Goal: Complete application form

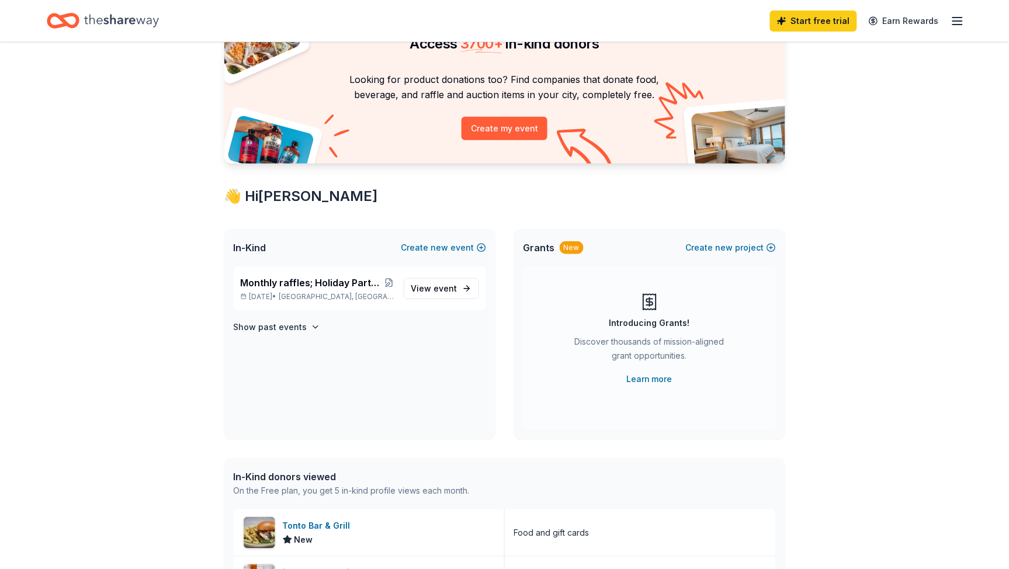
scroll to position [136, 0]
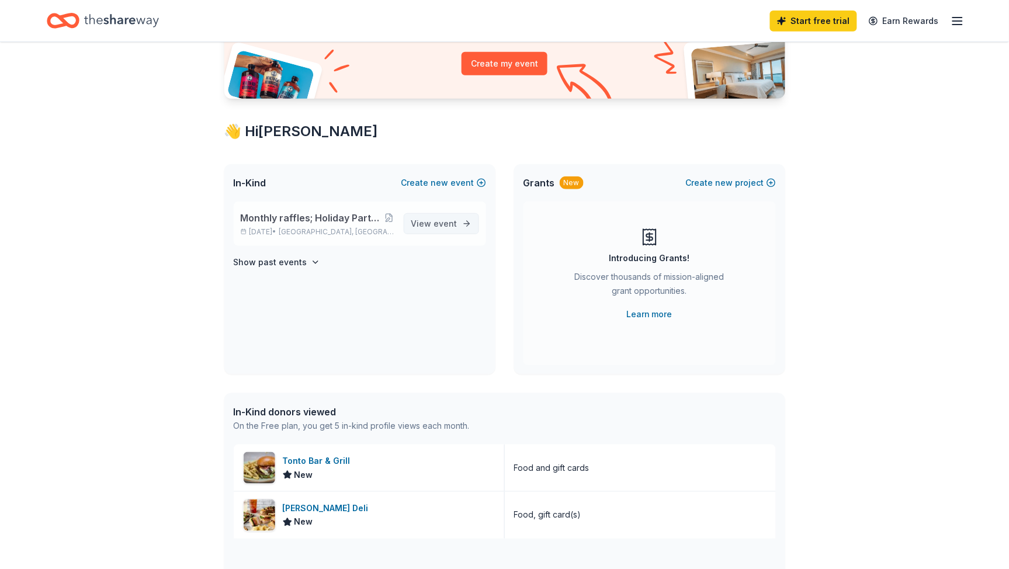
click at [437, 228] on span "event" at bounding box center [445, 223] width 23 height 10
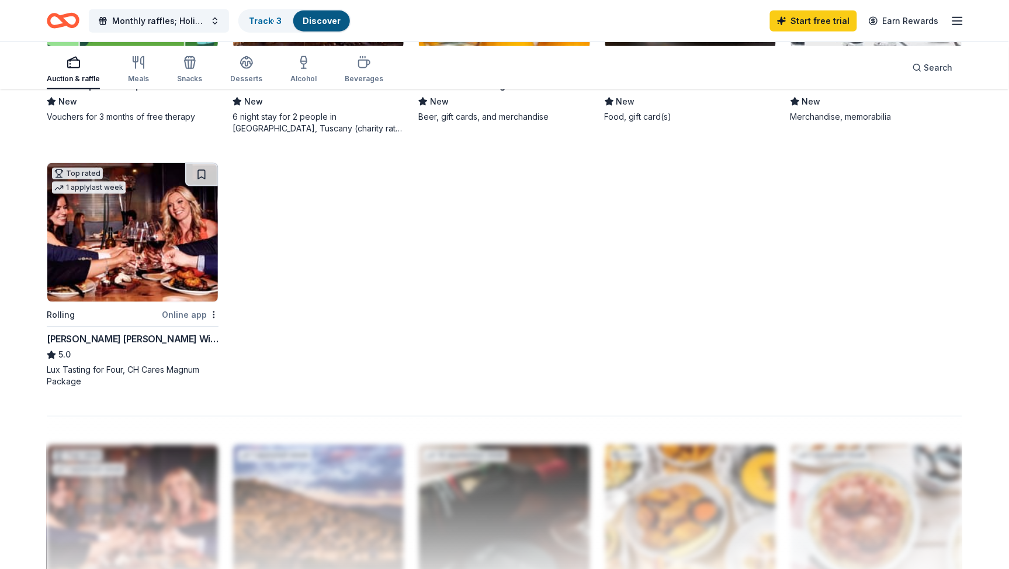
scroll to position [328, 0]
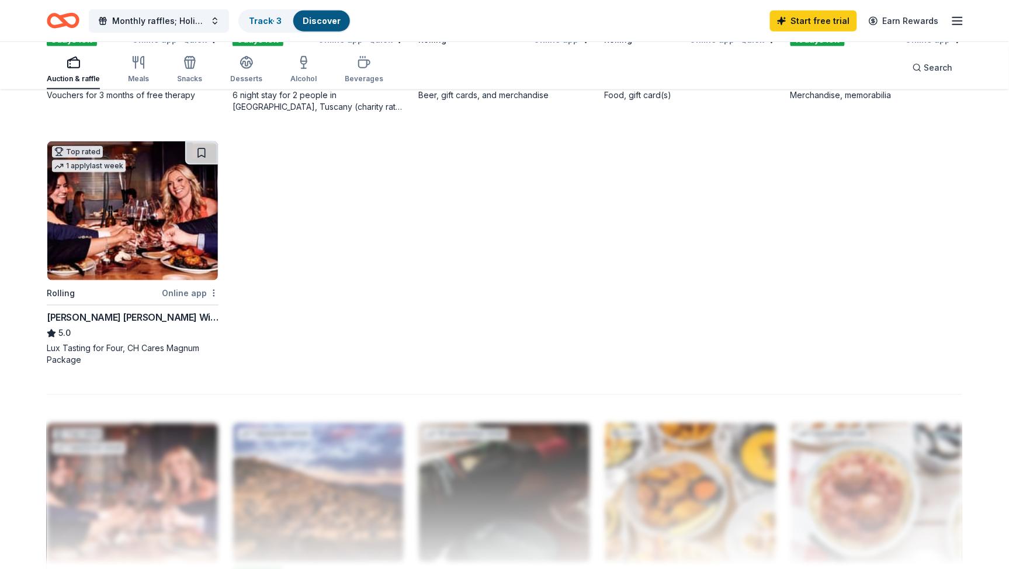
click at [196, 438] on div "Not interested" at bounding box center [160, 439] width 78 height 21
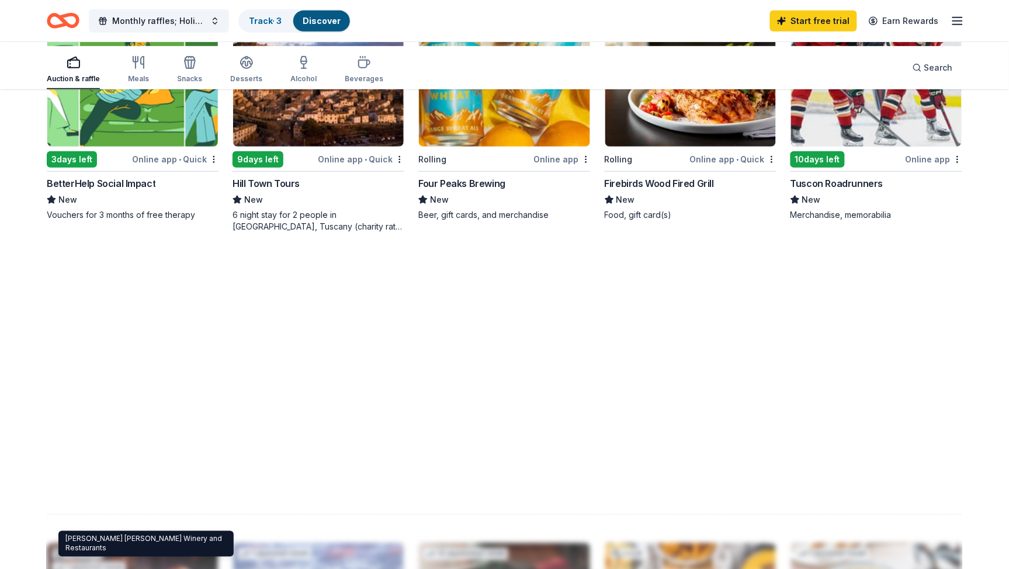
scroll to position [172, 0]
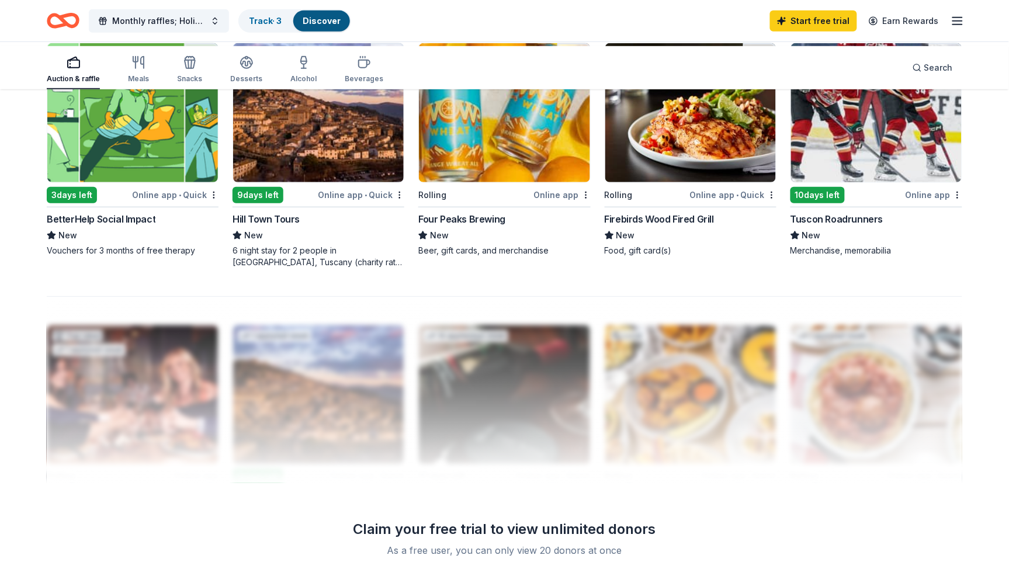
click at [558, 202] on div "Online app" at bounding box center [562, 194] width 57 height 15
click at [581, 255] on html "Monthly raffles; Holiday Party; NY Party; Ice Cream Social, BBQ Cookouts Track …" at bounding box center [504, 112] width 1009 height 569
click at [528, 279] on div "Not interested" at bounding box center [524, 281] width 78 height 21
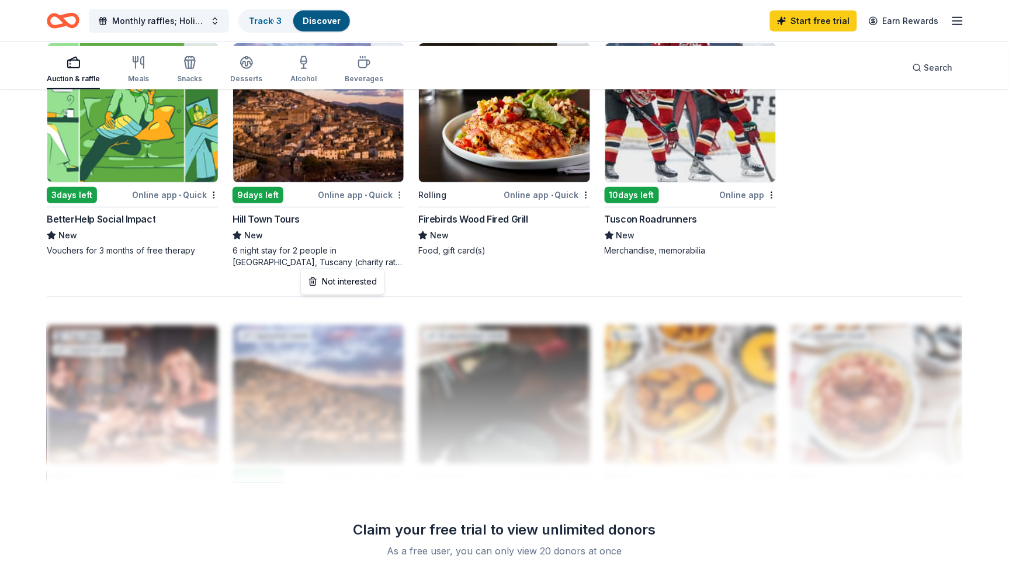
click at [395, 255] on html "Monthly raffles; Holiday Party; NY Party; Ice Cream Social, BBQ Cookouts Track …" at bounding box center [504, 112] width 1009 height 569
click at [371, 283] on div "Not interested" at bounding box center [342, 281] width 78 height 21
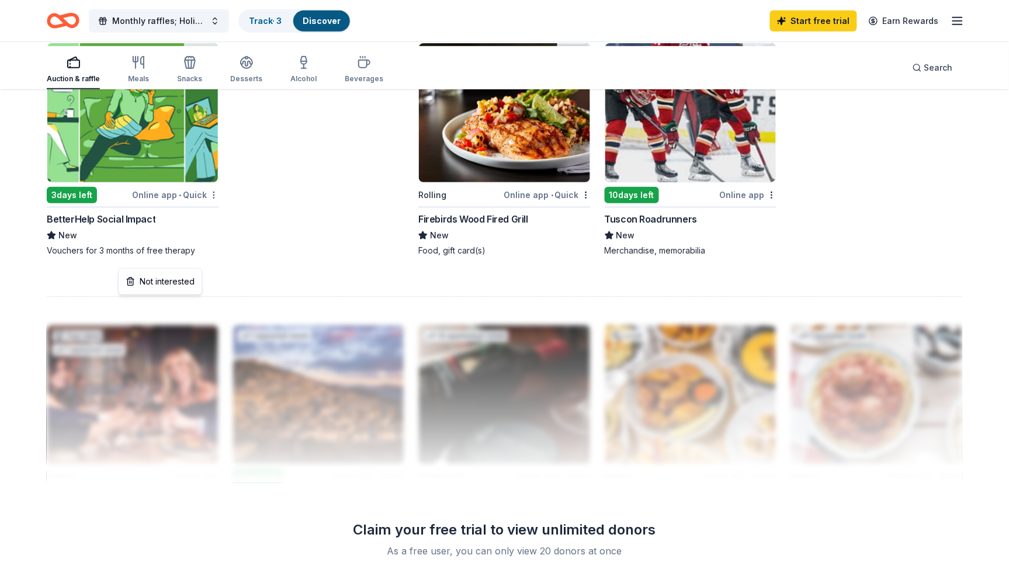
click at [211, 256] on html "Monthly raffles; Holiday Party; NY Party; Ice Cream Social, BBQ Cookouts Track …" at bounding box center [504, 112] width 1009 height 569
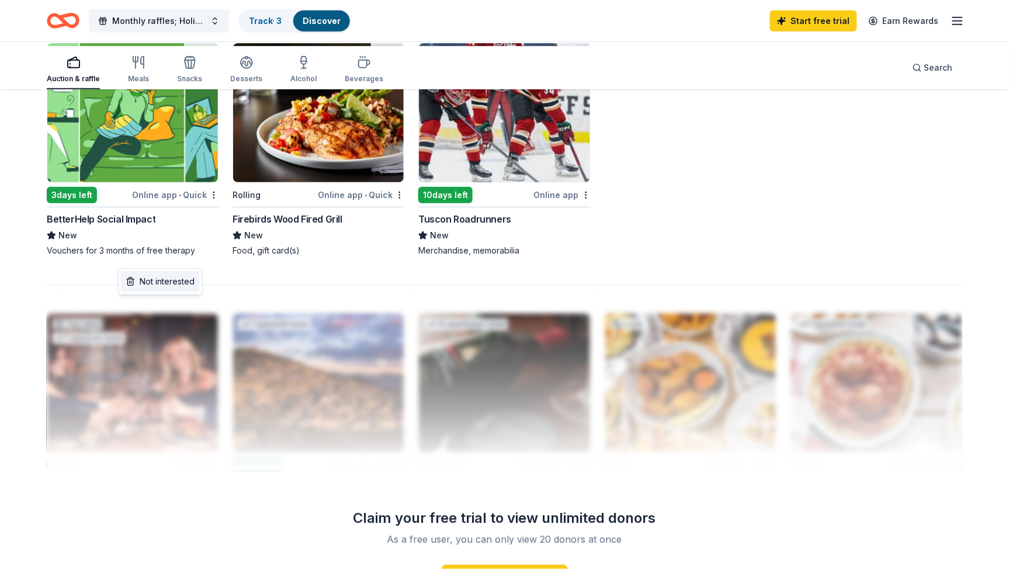
click at [193, 282] on div "Not interested" at bounding box center [160, 281] width 78 height 21
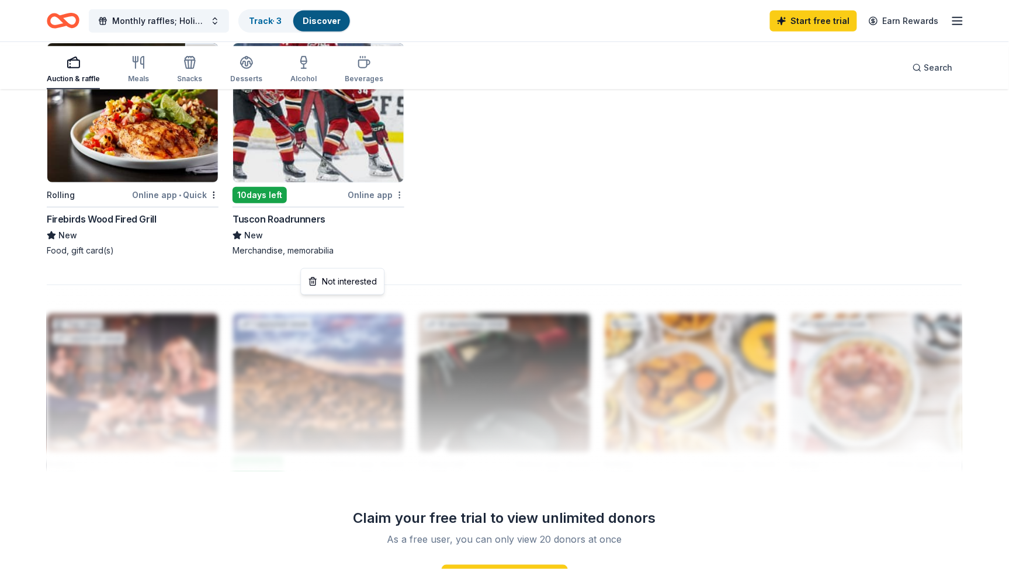
click at [395, 258] on html "Monthly raffles; Holiday Party; NY Party; Ice Cream Social, BBQ Cookouts Track …" at bounding box center [504, 112] width 1009 height 569
click at [368, 282] on div "Not interested" at bounding box center [342, 281] width 78 height 21
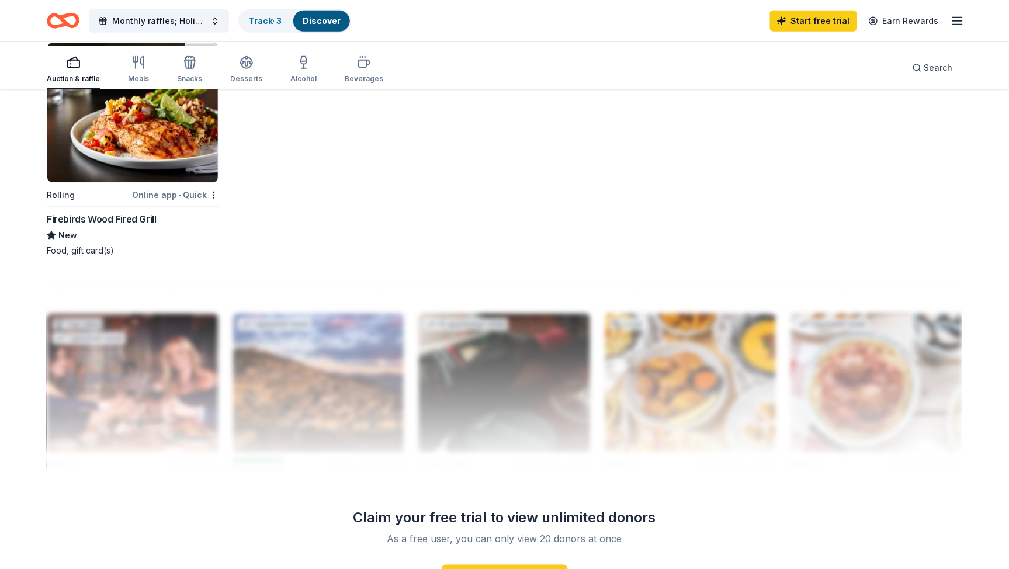
click at [152, 226] on div "Firebirds Wood Fired Grill" at bounding box center [102, 219] width 110 height 14
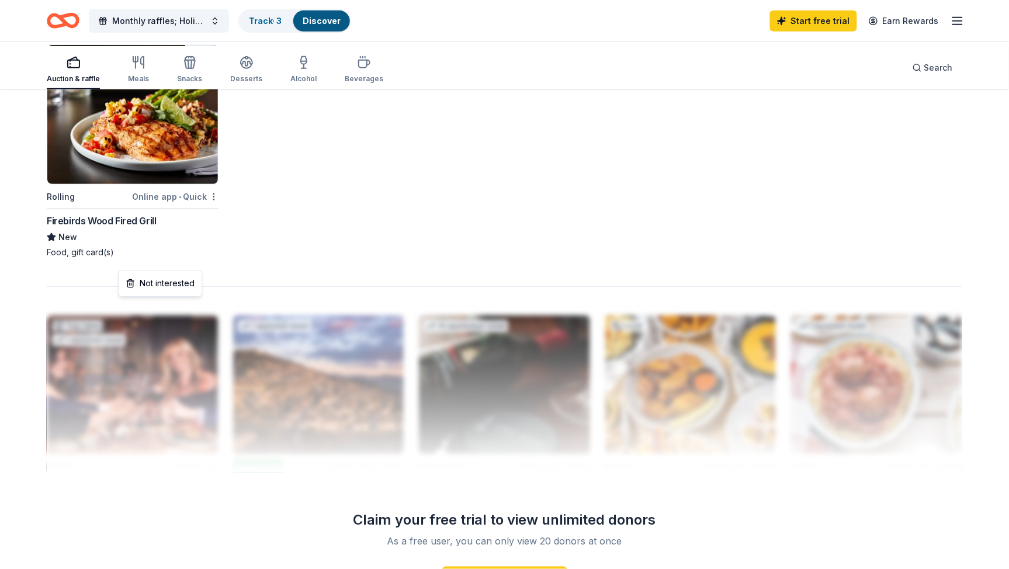
click at [212, 258] on html "Monthly raffles; Holiday Party; NY Party; Ice Cream Social, BBQ Cookouts Track …" at bounding box center [504, 113] width 1009 height 569
click at [144, 65] on icon "button" at bounding box center [142, 63] width 3 height 12
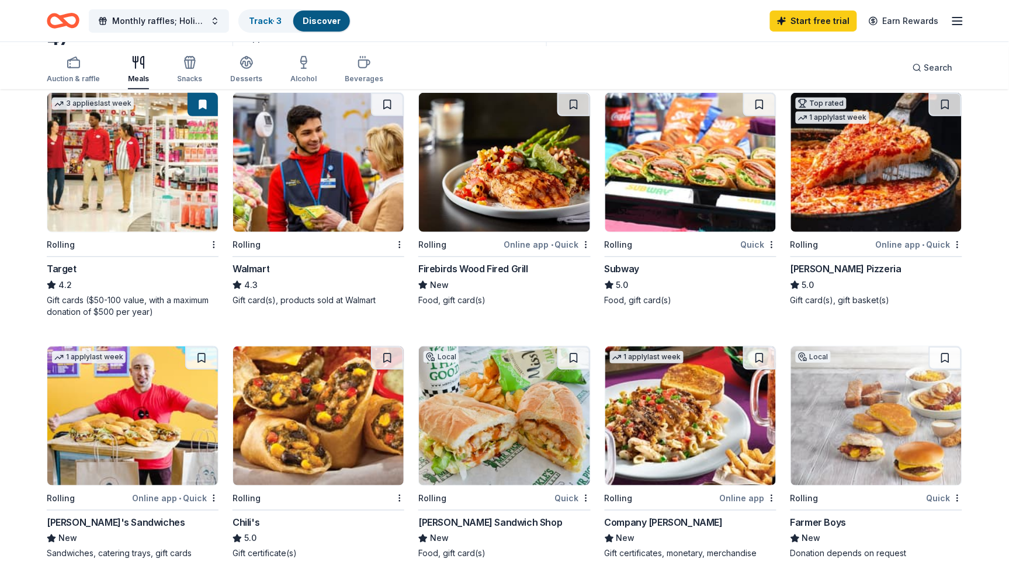
scroll to position [169, 0]
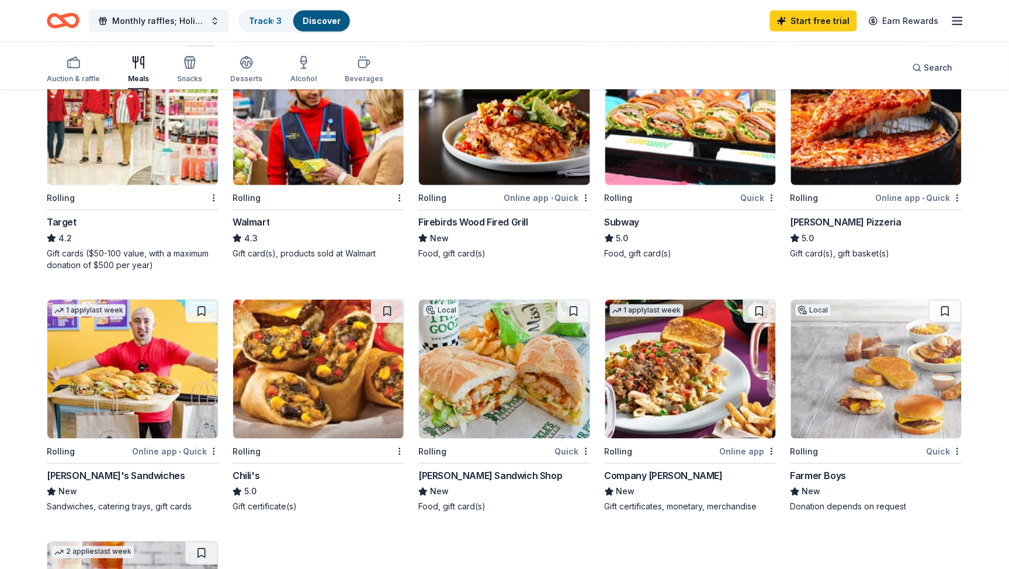
click at [741, 205] on div "Quick" at bounding box center [759, 197] width 36 height 15
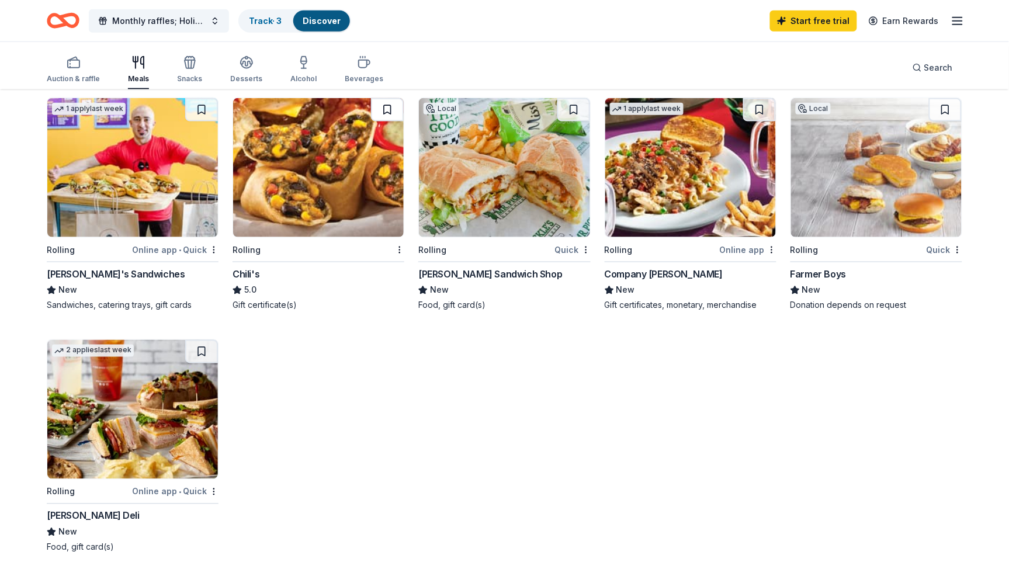
scroll to position [369, 0]
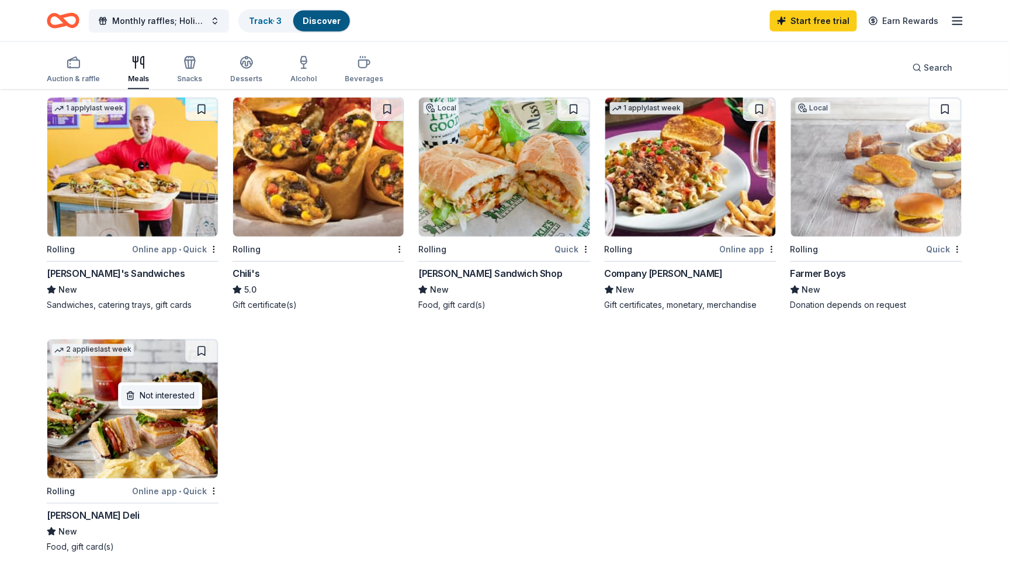
click at [172, 391] on div "Not interested" at bounding box center [160, 395] width 78 height 21
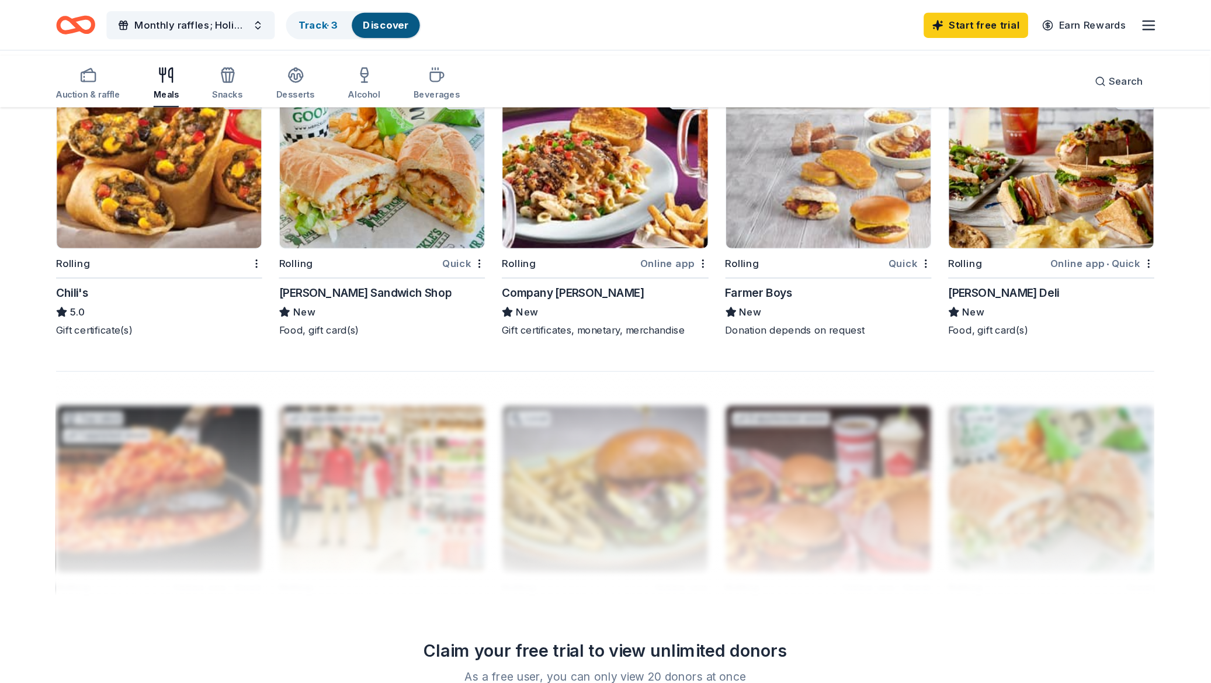
scroll to position [389, 0]
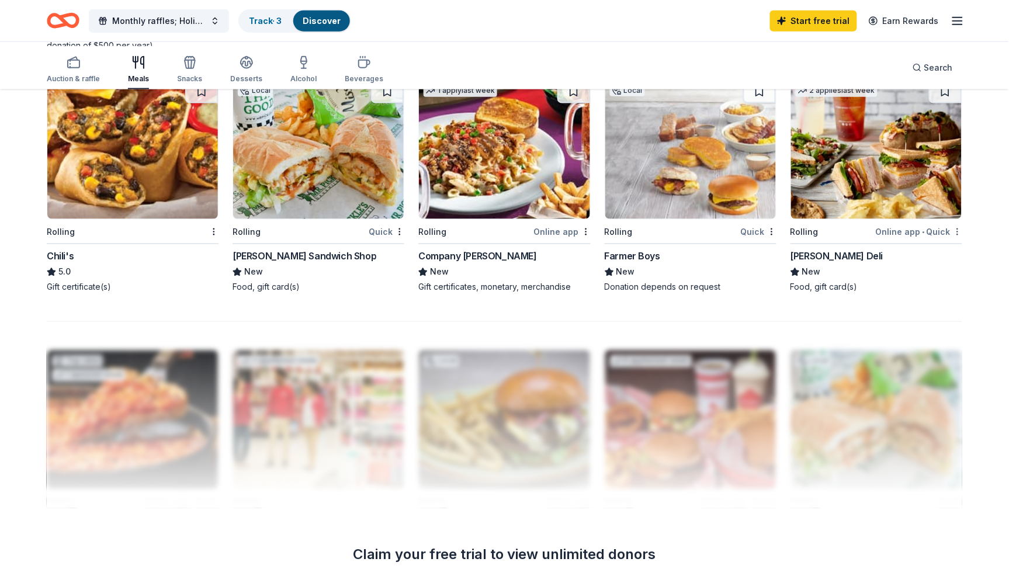
click at [915, 239] on div "Online app • Quick" at bounding box center [919, 231] width 86 height 15
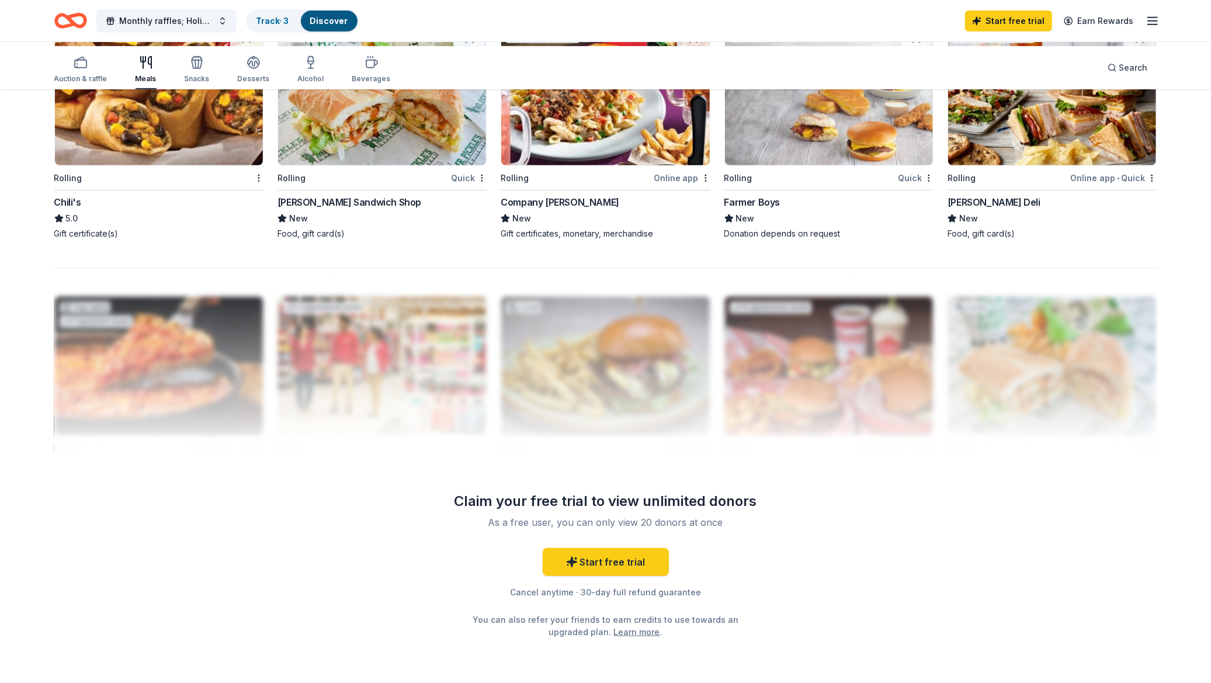
scroll to position [470, 0]
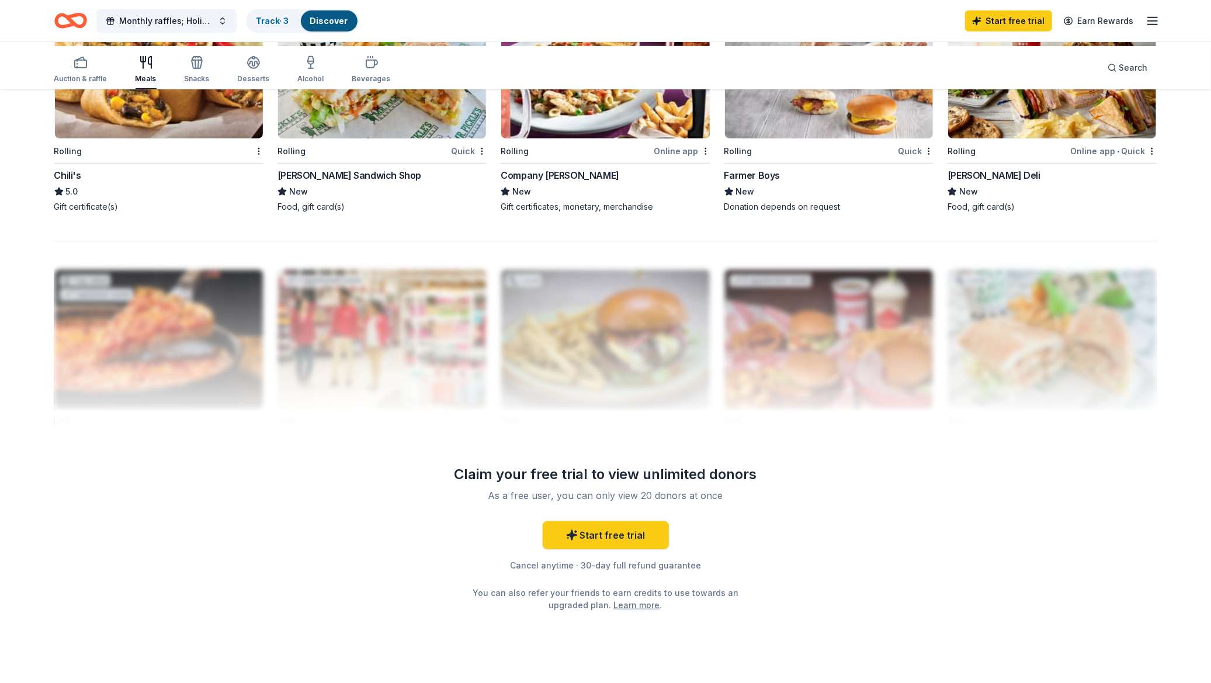
click at [256, 158] on div at bounding box center [258, 151] width 12 height 15
click at [238, 297] on div "Not interested" at bounding box center [205, 298] width 78 height 21
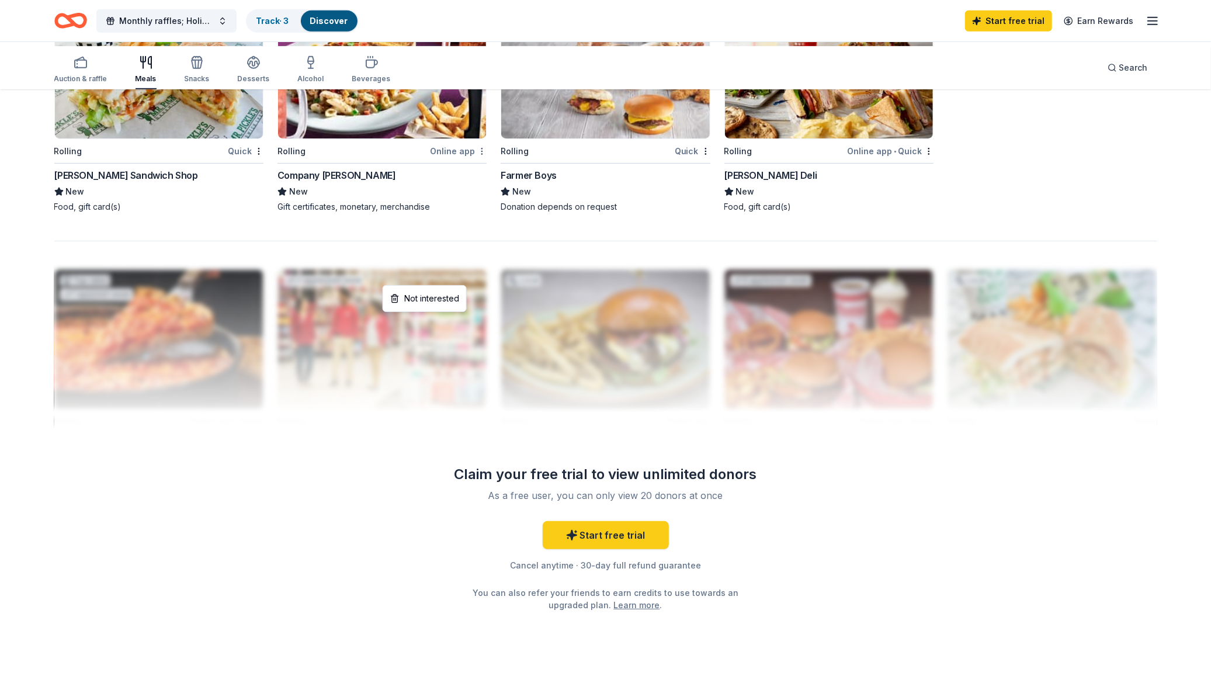
click at [231, 296] on div "Not interested" at bounding box center [205, 298] width 78 height 21
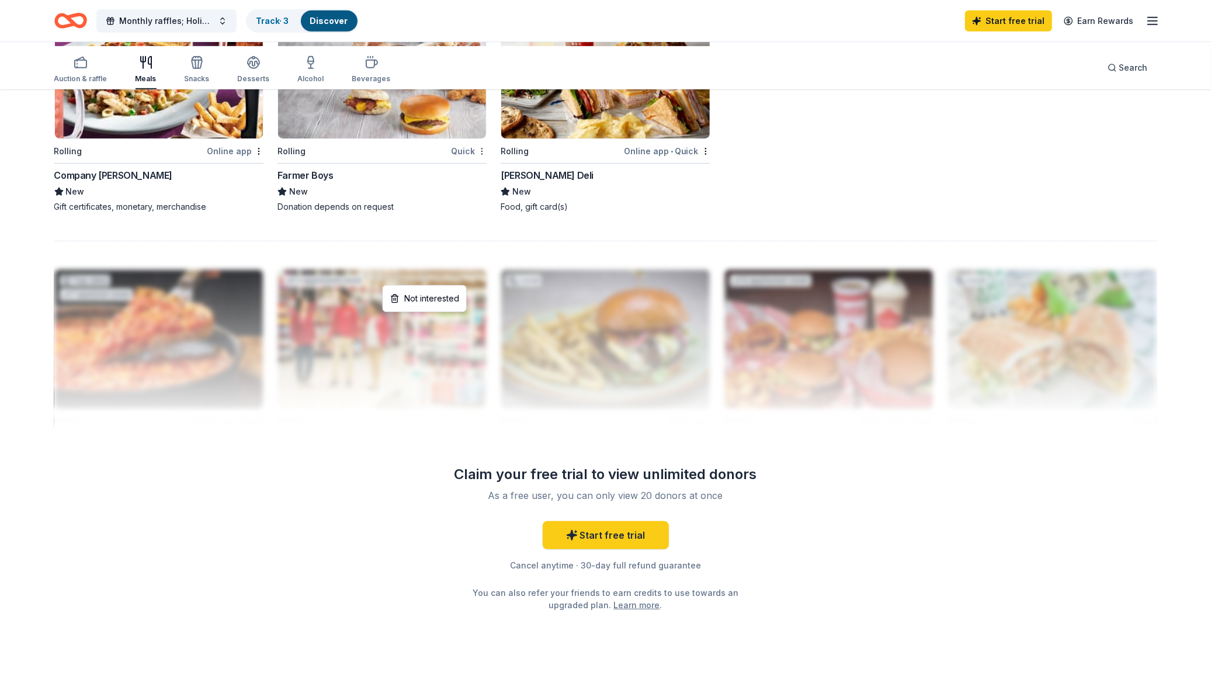
click at [447, 297] on div "Not interested" at bounding box center [424, 298] width 78 height 21
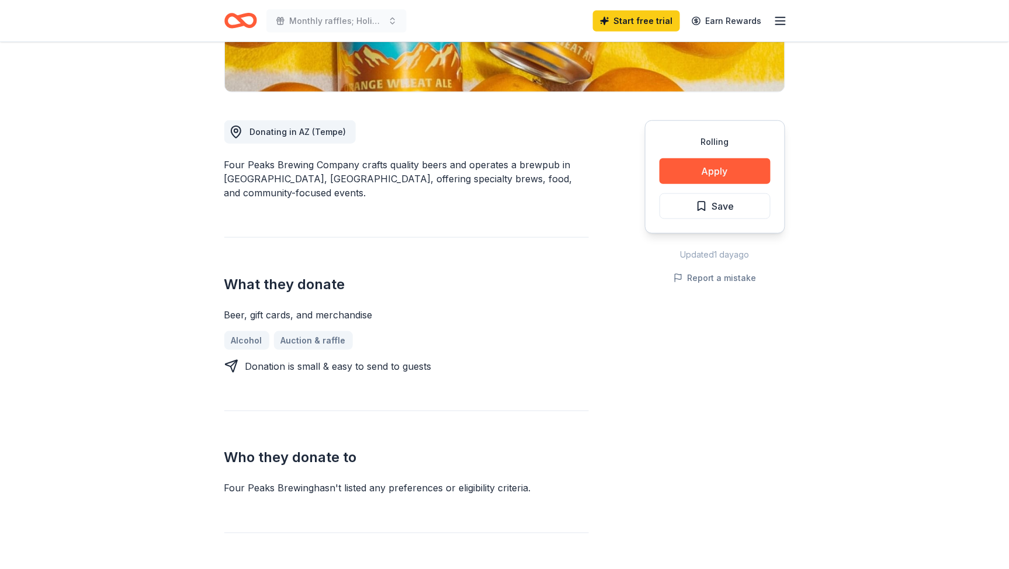
scroll to position [258, 0]
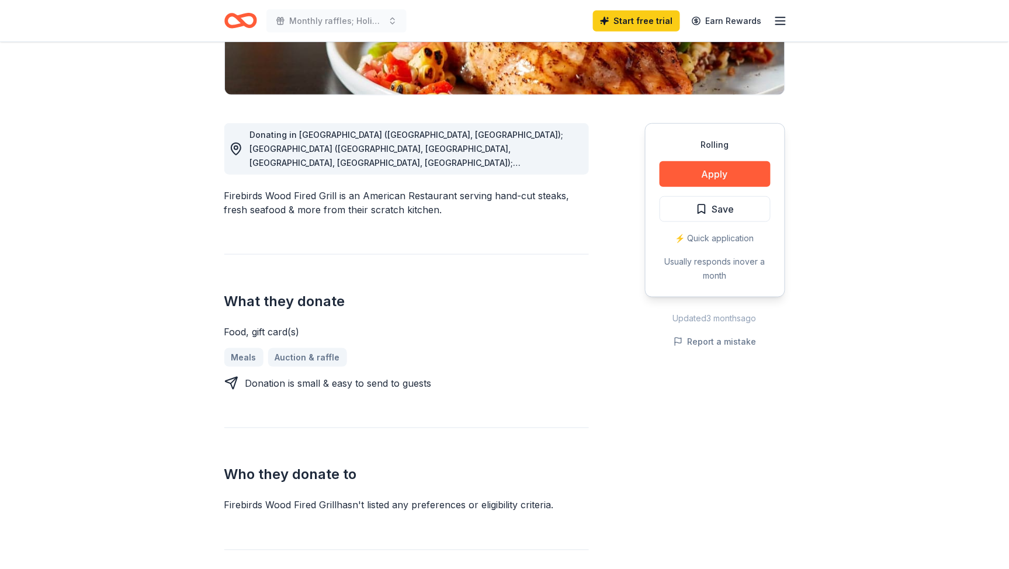
scroll to position [294, 0]
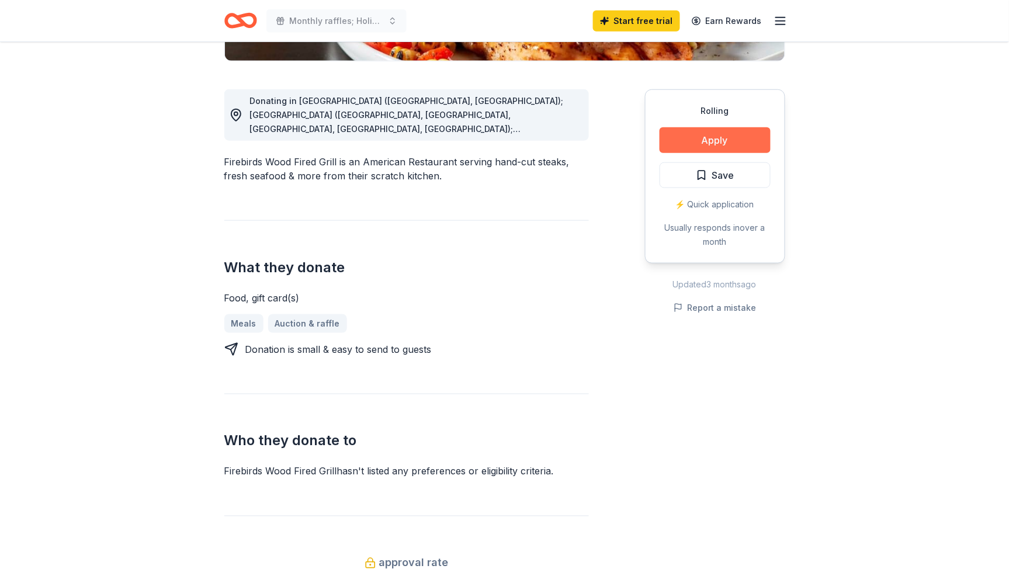
click at [692, 153] on button "Apply" at bounding box center [714, 140] width 111 height 26
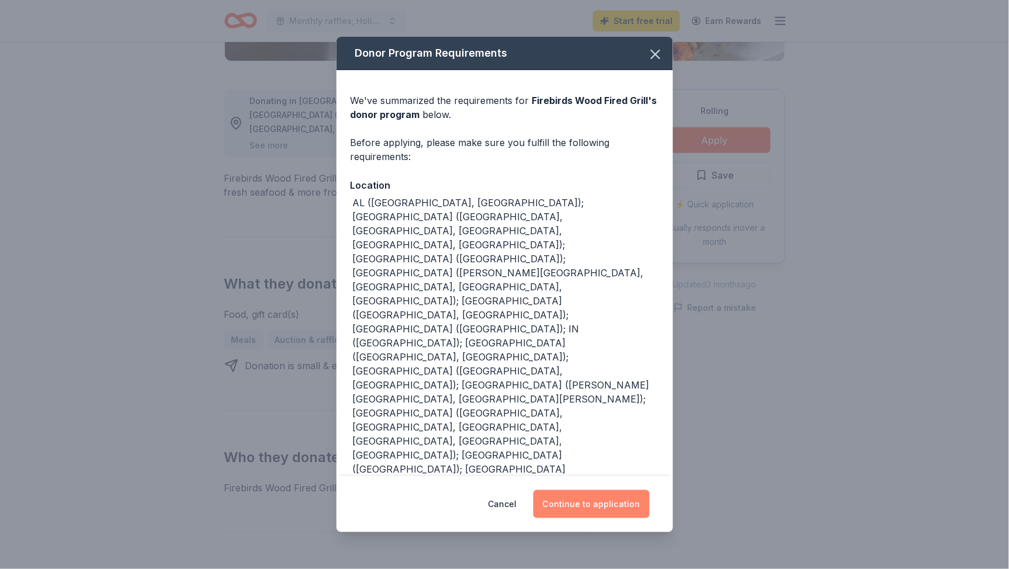
click at [613, 493] on button "Continue to application" at bounding box center [591, 504] width 116 height 28
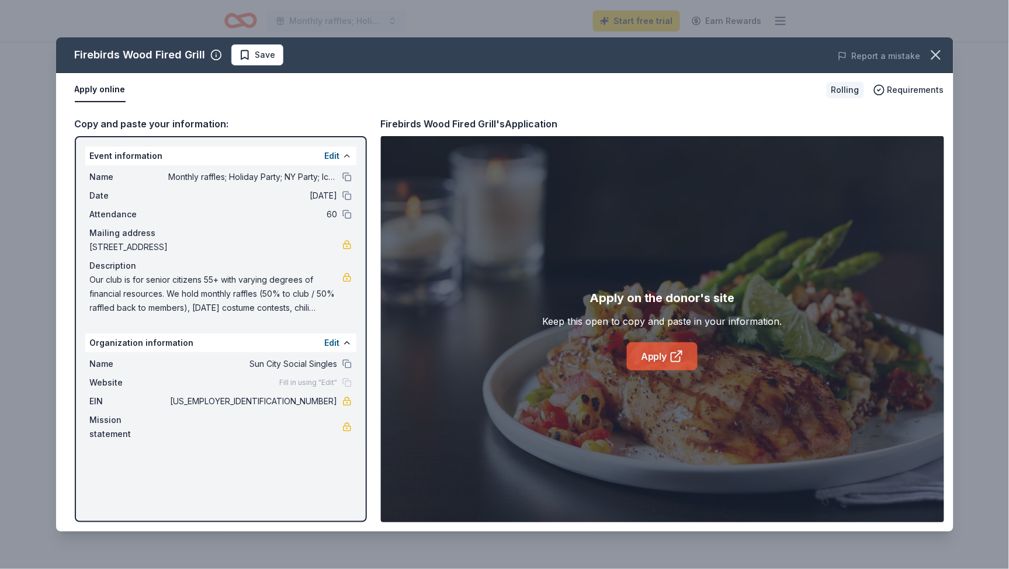
click at [645, 370] on link "Apply" at bounding box center [662, 356] width 71 height 28
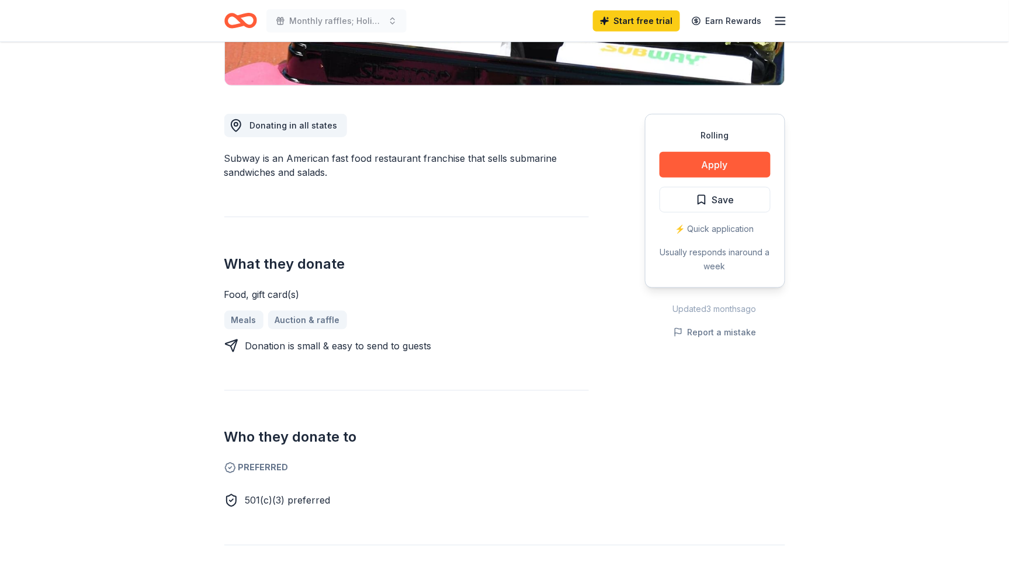
scroll to position [248, 0]
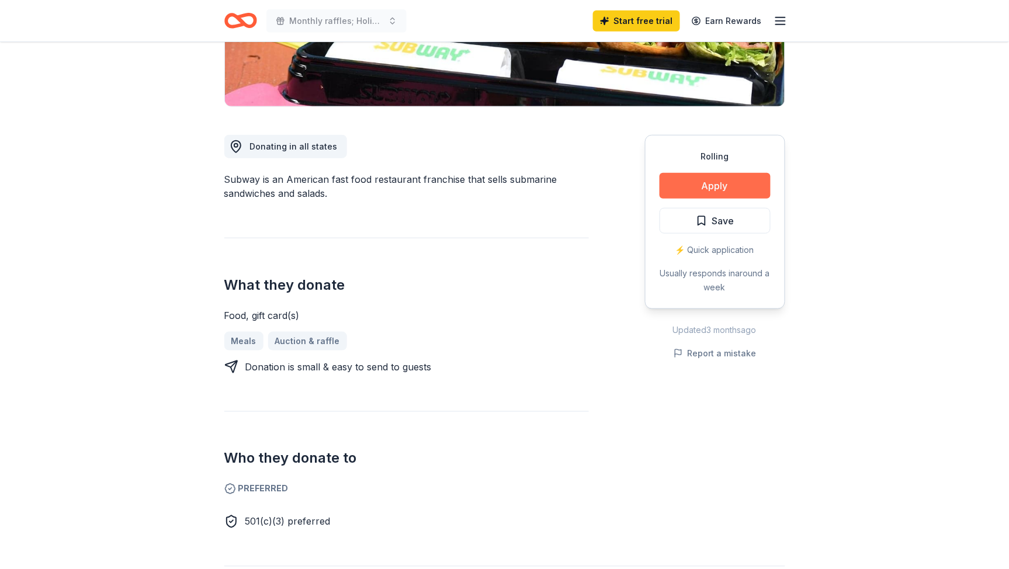
click at [702, 199] on button "Apply" at bounding box center [714, 186] width 111 height 26
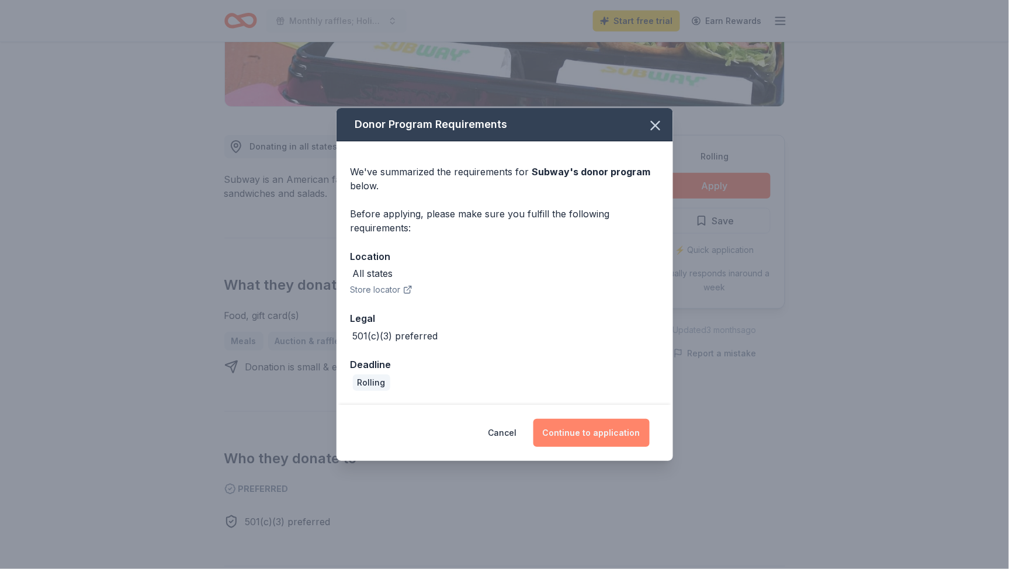
click at [593, 447] on button "Continue to application" at bounding box center [591, 433] width 116 height 28
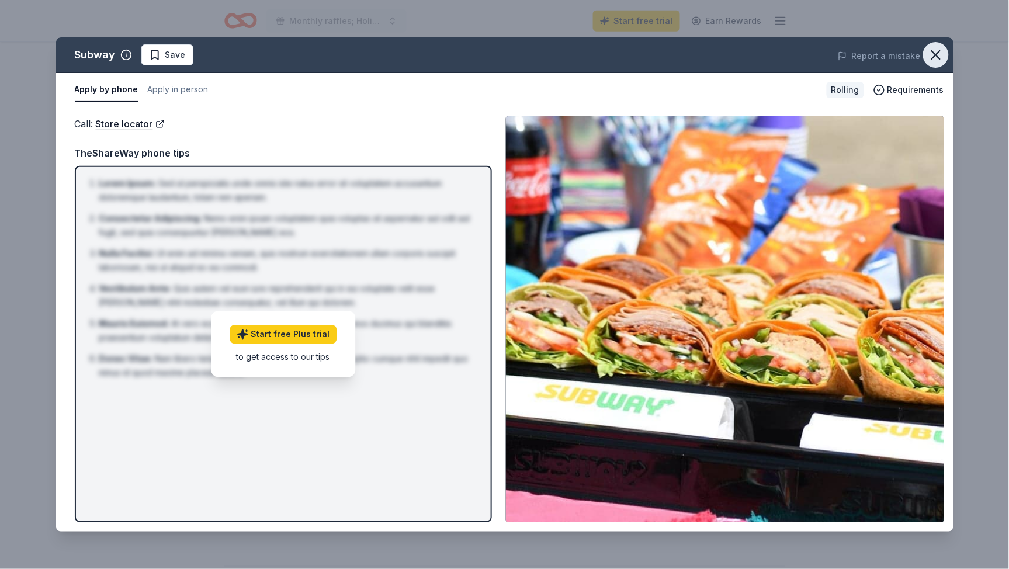
click at [933, 63] on icon "button" at bounding box center [936, 55] width 16 height 16
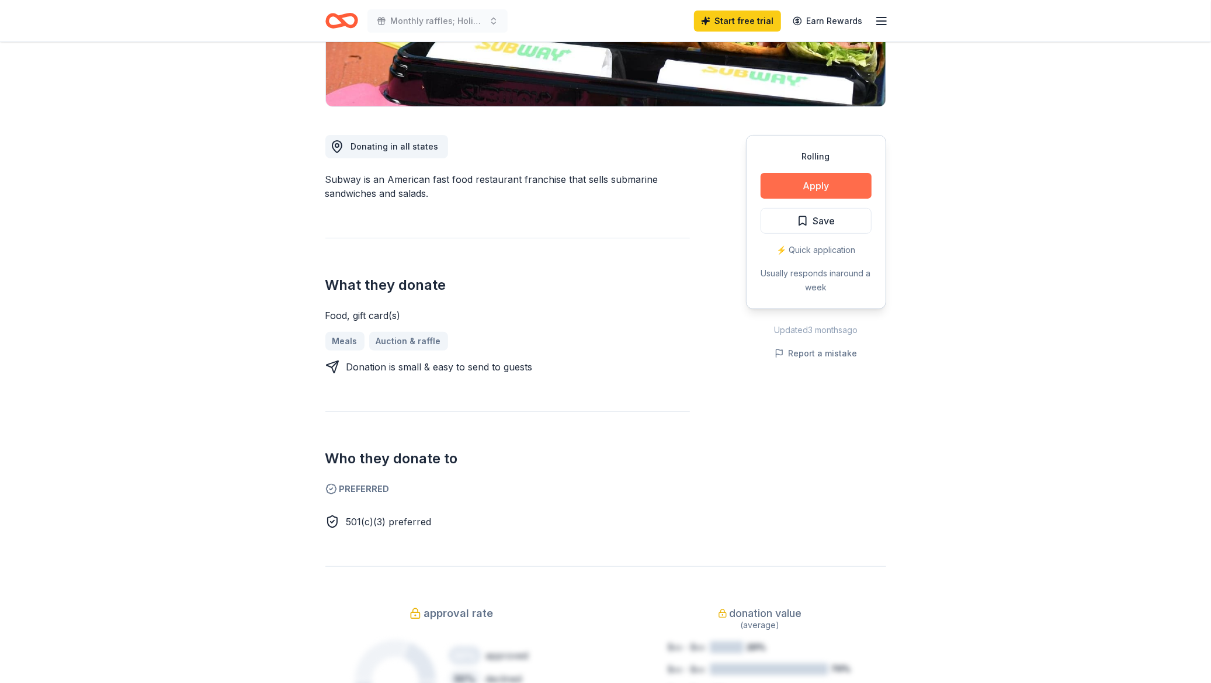
click at [782, 199] on button "Apply" at bounding box center [815, 186] width 111 height 26
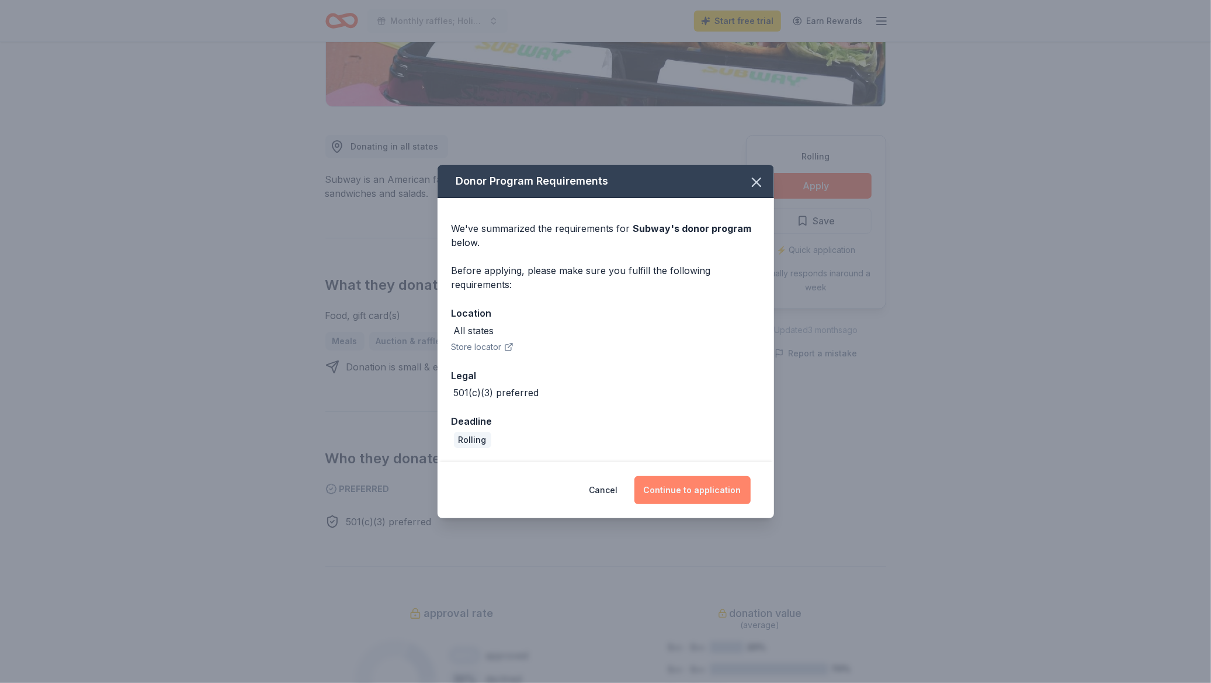
click at [693, 504] on button "Continue to application" at bounding box center [692, 490] width 116 height 28
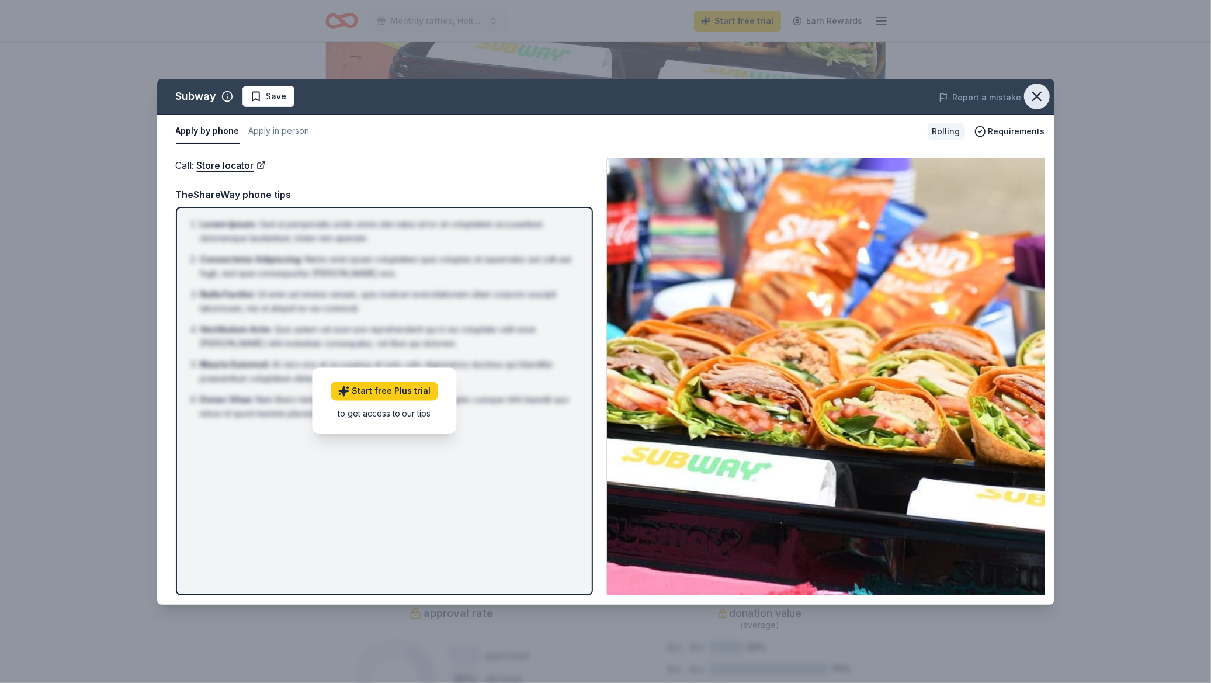
click at [1008, 98] on icon "button" at bounding box center [1037, 96] width 8 height 8
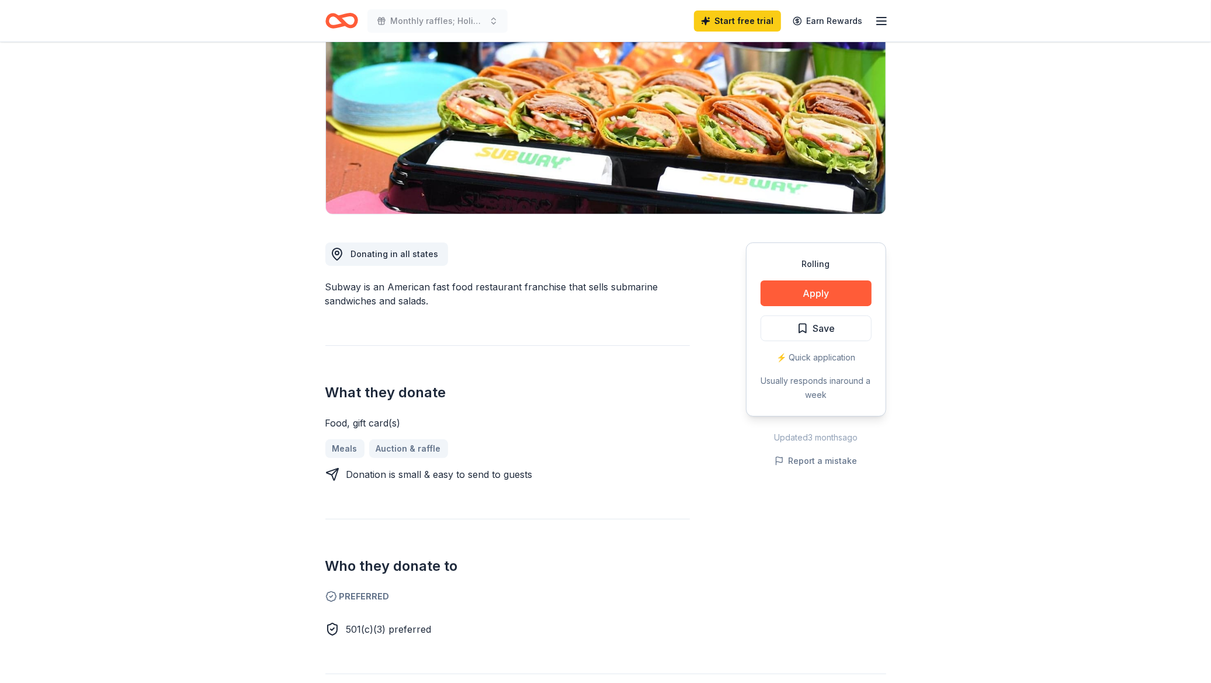
scroll to position [119, 0]
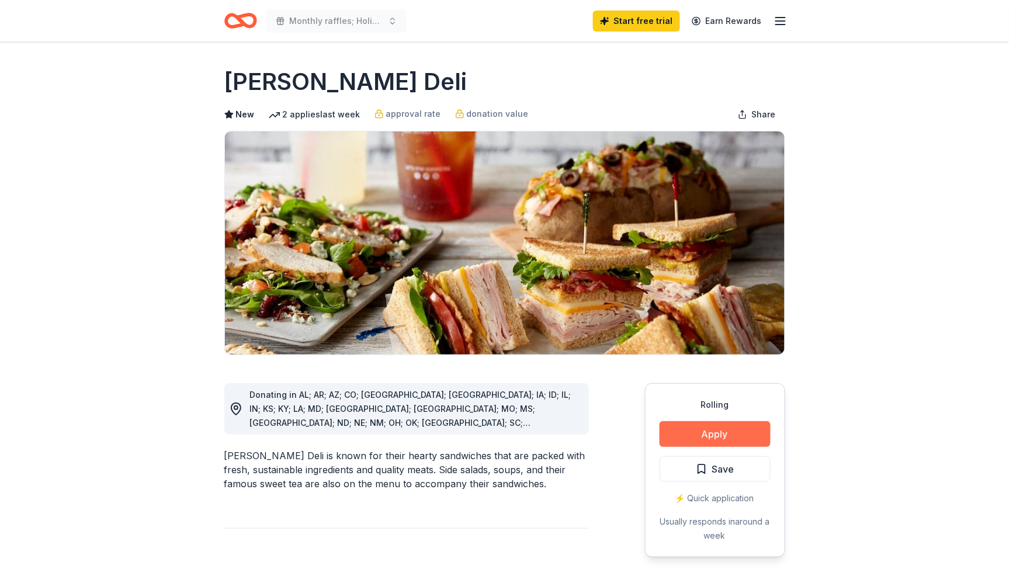
scroll to position [1, 0]
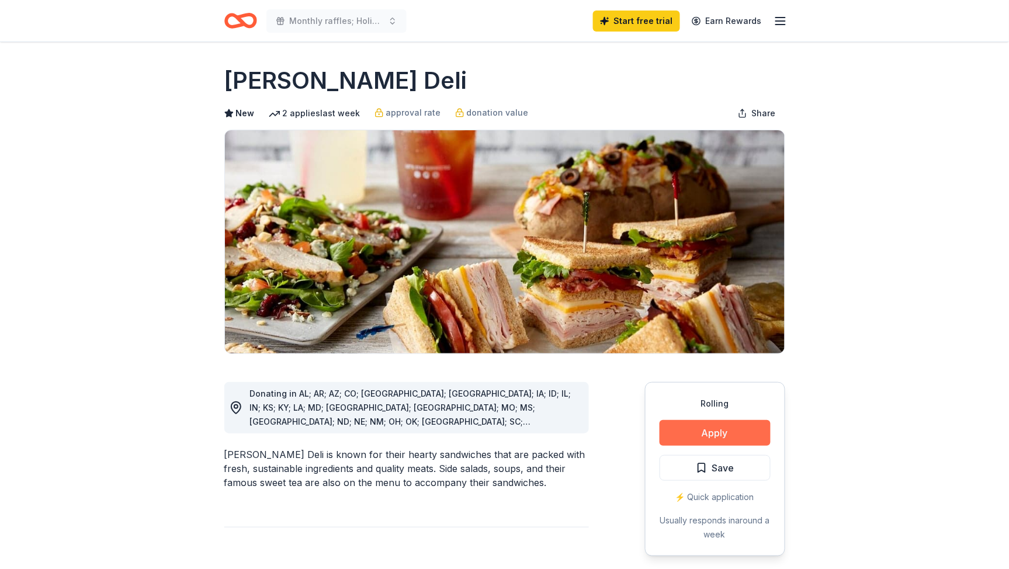
click at [690, 446] on button "Apply" at bounding box center [714, 433] width 111 height 26
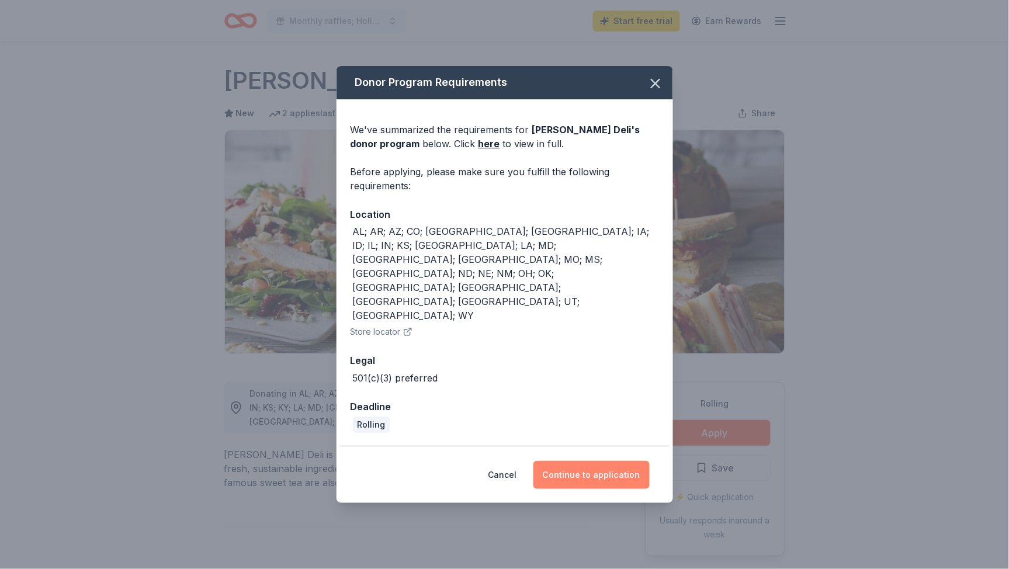
click at [634, 476] on button "Continue to application" at bounding box center [591, 475] width 116 height 28
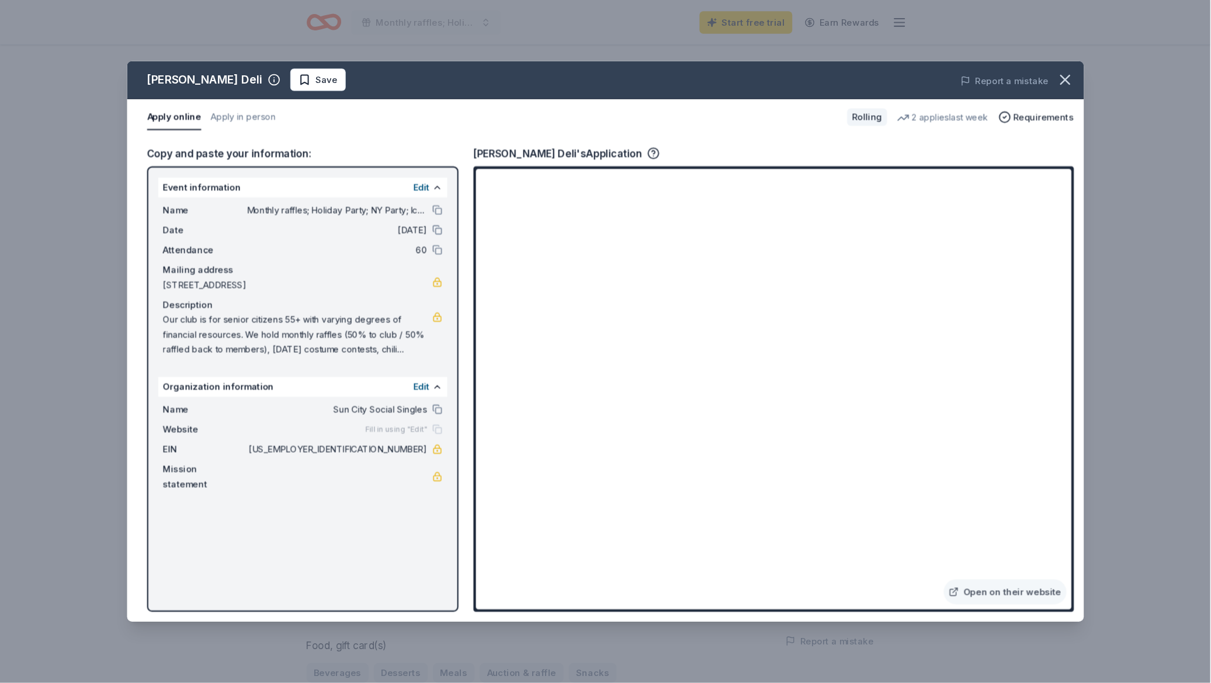
scroll to position [7, 0]
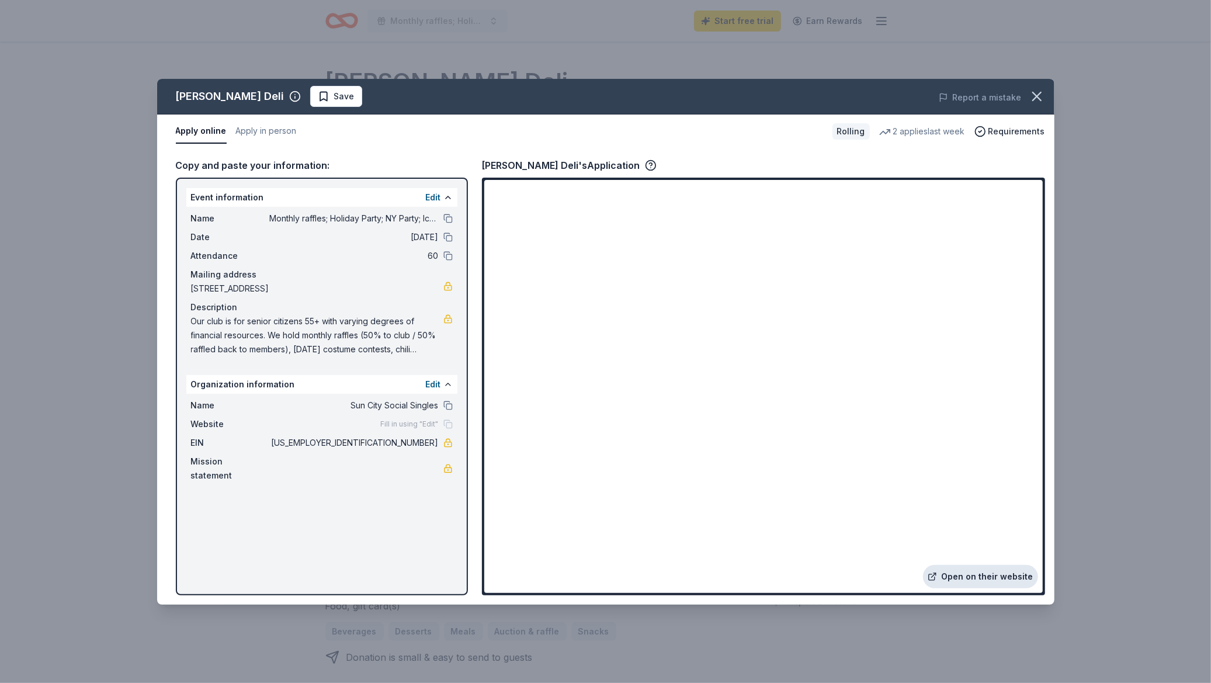
click at [958, 568] on link "Open on their website" at bounding box center [980, 576] width 115 height 23
click at [994, 138] on span "Requirements" at bounding box center [1016, 131] width 57 height 14
click at [1008, 100] on icon "button" at bounding box center [1037, 96] width 16 height 16
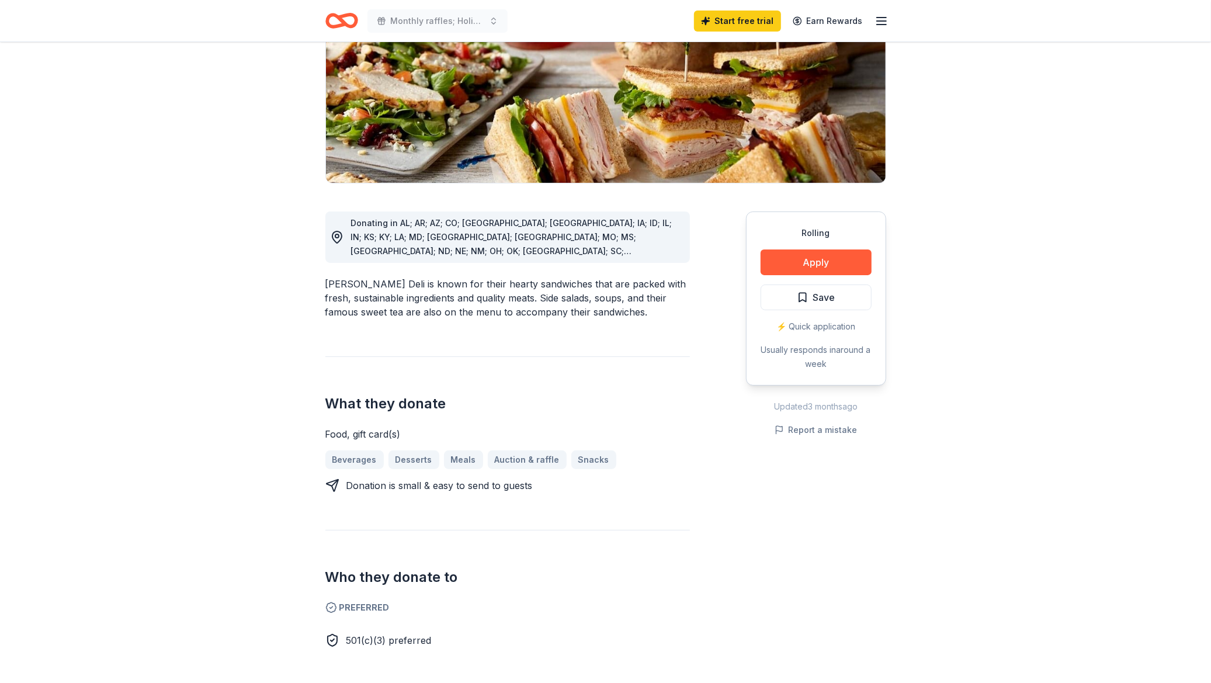
scroll to position [175, 0]
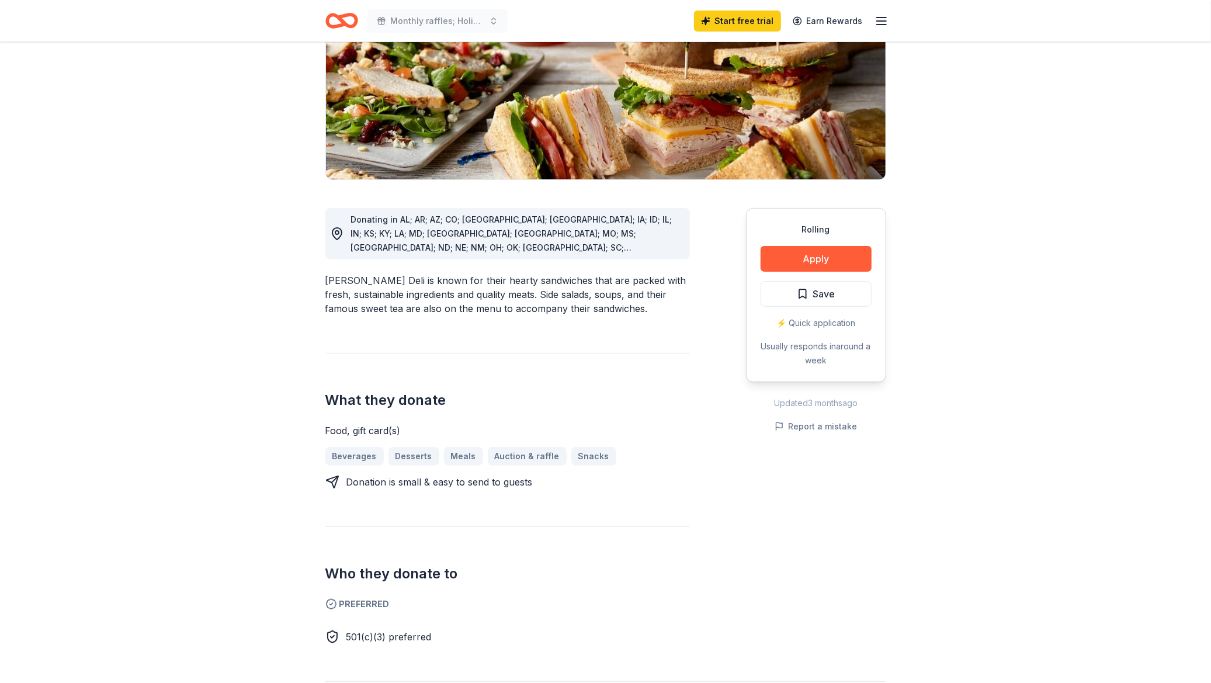
click at [780, 330] on div "⚡️ Quick application" at bounding box center [815, 323] width 111 height 14
click at [787, 272] on button "Apply" at bounding box center [815, 259] width 111 height 26
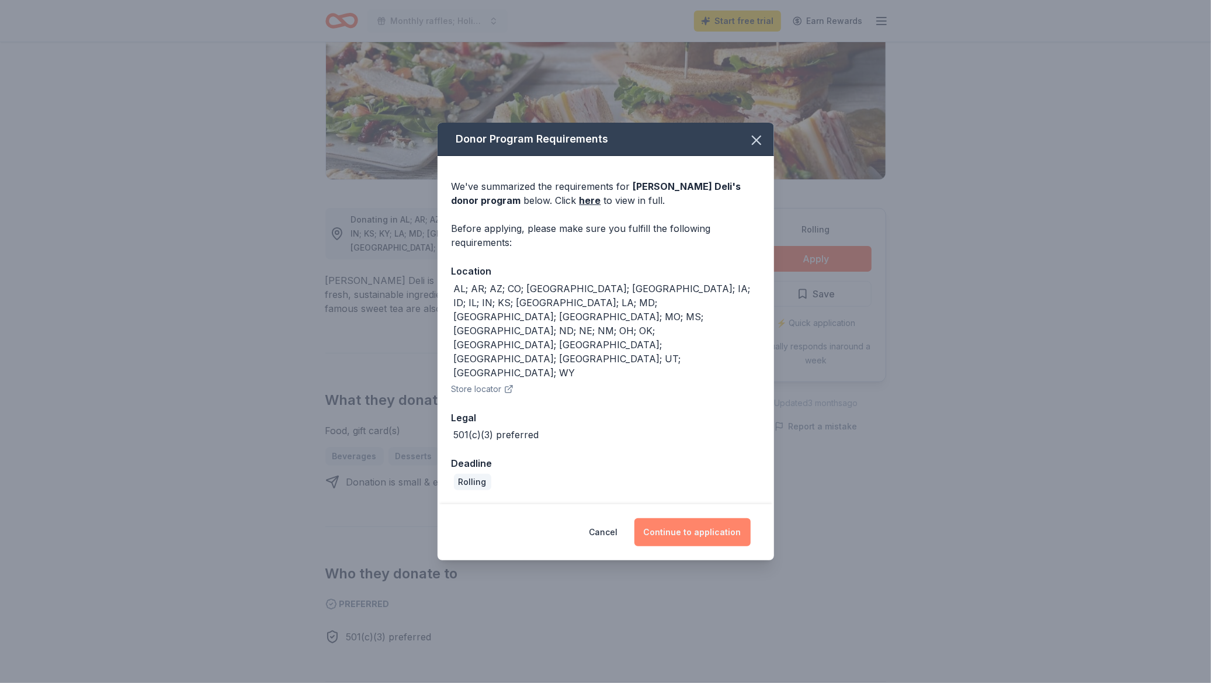
click at [717, 531] on button "Continue to application" at bounding box center [692, 532] width 116 height 28
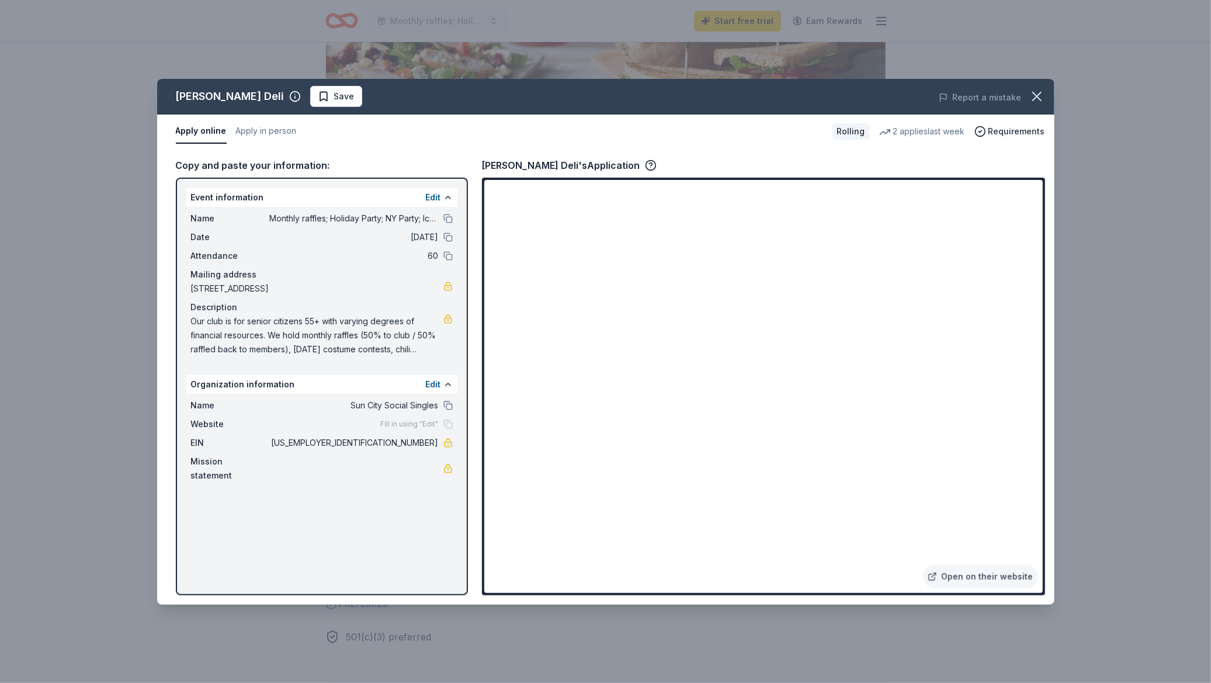
click at [215, 144] on button "Apply online" at bounding box center [201, 131] width 51 height 25
click at [1008, 98] on icon "button" at bounding box center [1037, 96] width 8 height 8
